Goal: Information Seeking & Learning: Learn about a topic

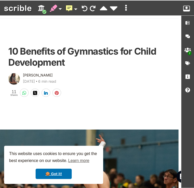
scroll to position [2, 0]
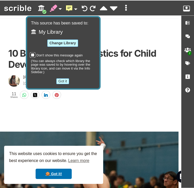
click at [63, 81] on button "Got it" at bounding box center [62, 81] width 13 height 6
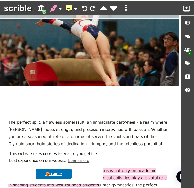
scroll to position [0, 0]
